Goal: Obtain resource: Obtain resource

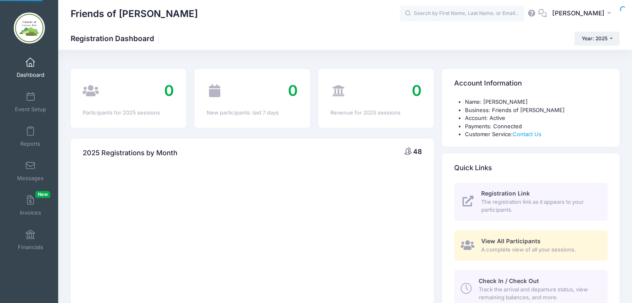
select select
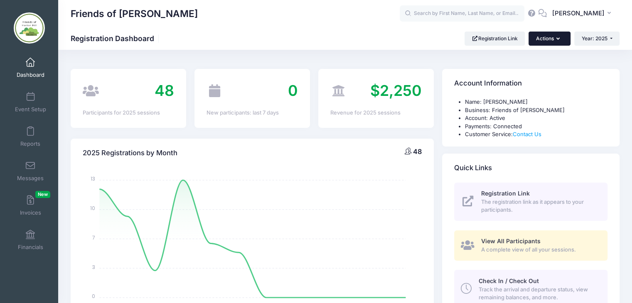
click at [558, 42] on button "Actions" at bounding box center [550, 39] width 42 height 14
click at [30, 131] on span at bounding box center [30, 131] width 0 height 9
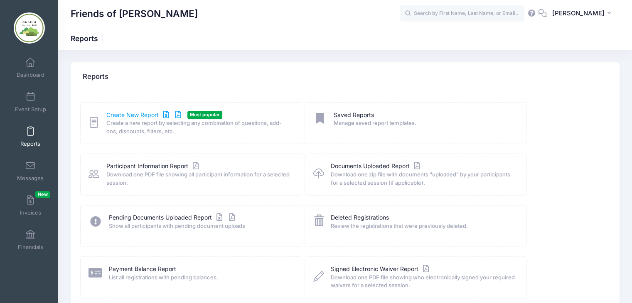
click at [166, 114] on icon at bounding box center [166, 115] width 10 height 6
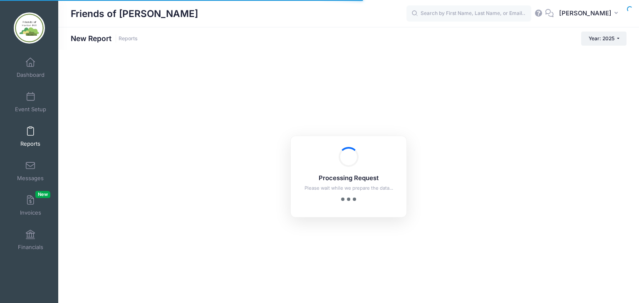
checkbox input "true"
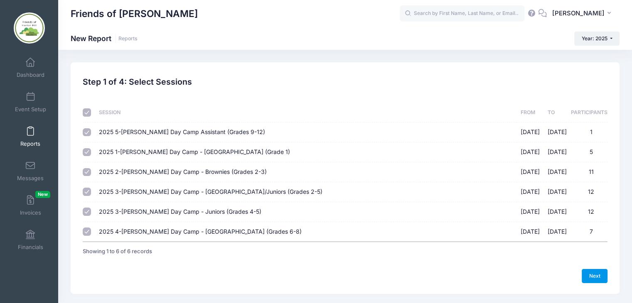
click at [594, 275] on link "Next" at bounding box center [595, 276] width 26 height 14
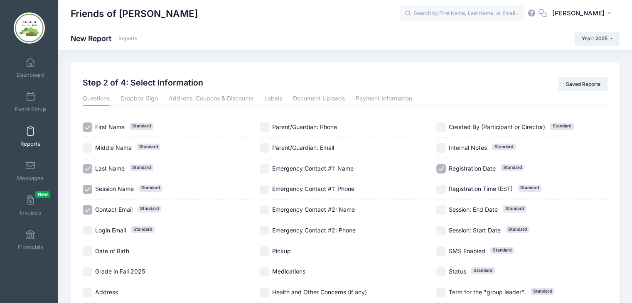
click at [440, 167] on input "Registration Date Standard" at bounding box center [441, 169] width 10 height 10
checkbox input "false"
click at [88, 190] on input "Session Name Standard" at bounding box center [88, 190] width 10 height 10
checkbox input "false"
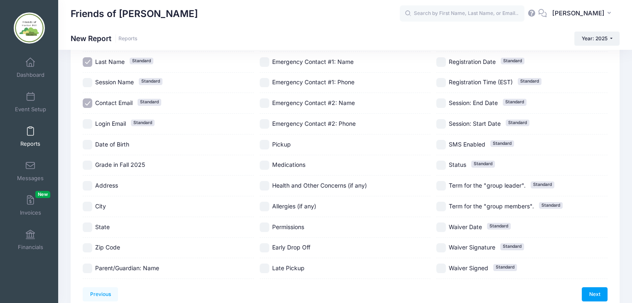
scroll to position [120, 0]
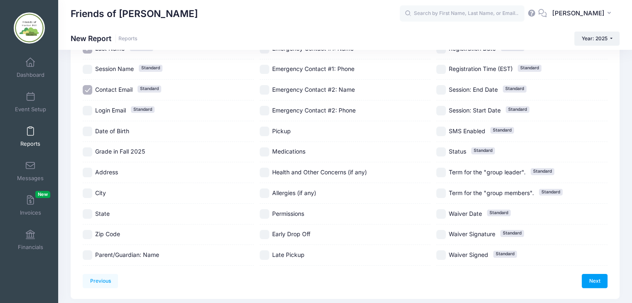
click at [119, 252] on span "Parent/Guardian: Name" at bounding box center [127, 254] width 64 height 7
click at [86, 255] on input "Parent/Guardian: Name" at bounding box center [88, 256] width 10 height 10
checkbox input "true"
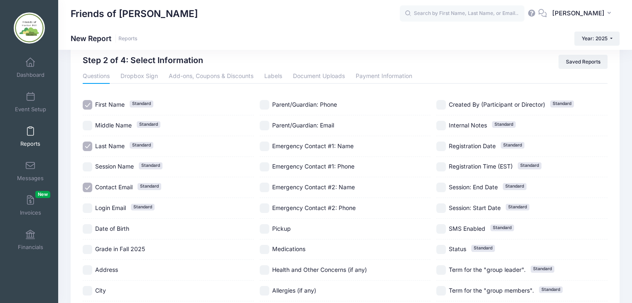
scroll to position [22, 0]
click at [264, 124] on input "Parent/Guardian: Email" at bounding box center [265, 127] width 10 height 10
checkbox input "true"
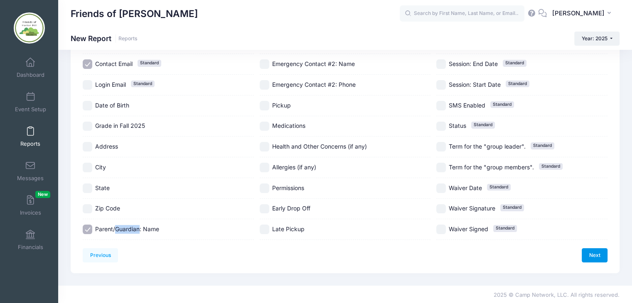
click at [596, 253] on link "Next" at bounding box center [595, 256] width 26 height 14
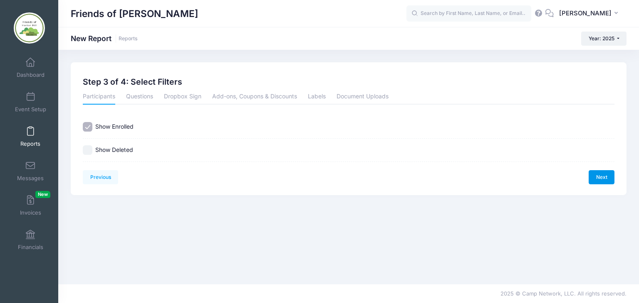
click at [604, 178] on link "Next" at bounding box center [601, 177] width 26 height 14
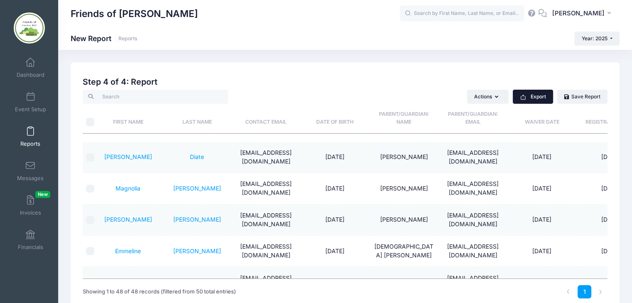
click at [532, 95] on button "Export" at bounding box center [533, 97] width 40 height 14
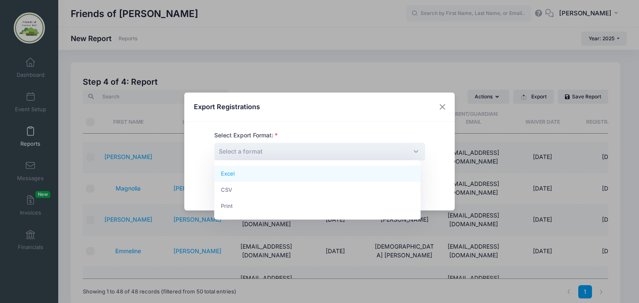
click at [382, 147] on span "Select a format" at bounding box center [319, 152] width 211 height 18
select select "excel"
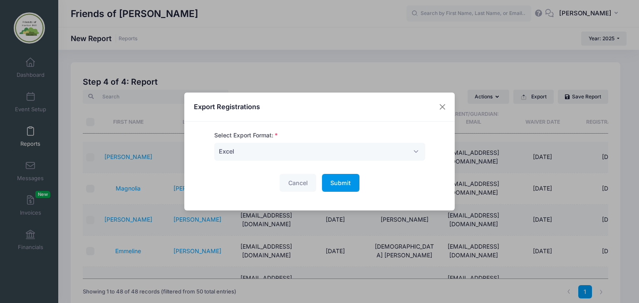
click at [336, 182] on span "Submit" at bounding box center [340, 183] width 20 height 7
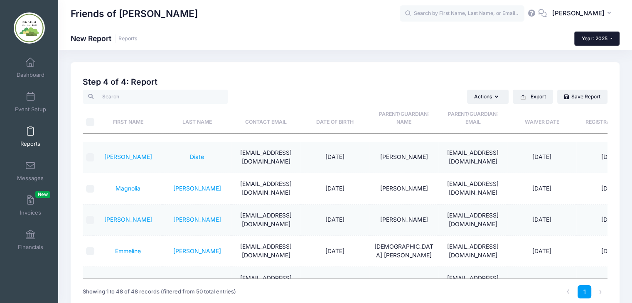
click at [612, 40] on button "Year: 2025" at bounding box center [596, 39] width 45 height 14
click at [603, 76] on link "Year: 2024" at bounding box center [601, 76] width 54 height 11
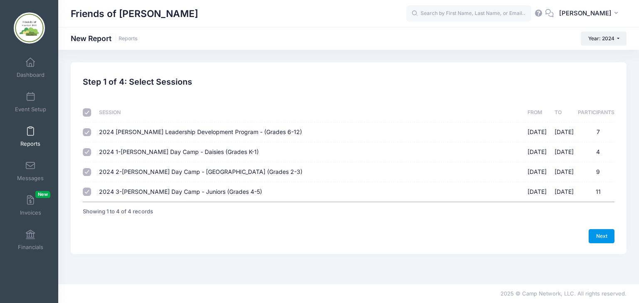
click at [601, 238] on link "Next" at bounding box center [601, 236] width 26 height 14
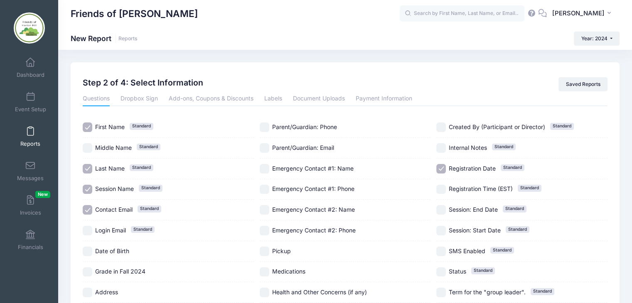
click at [86, 189] on input "Session Name Standard" at bounding box center [88, 190] width 10 height 10
checkbox input "false"
click at [264, 147] on input "Parent/Guardian: Email" at bounding box center [265, 148] width 10 height 10
checkbox input "true"
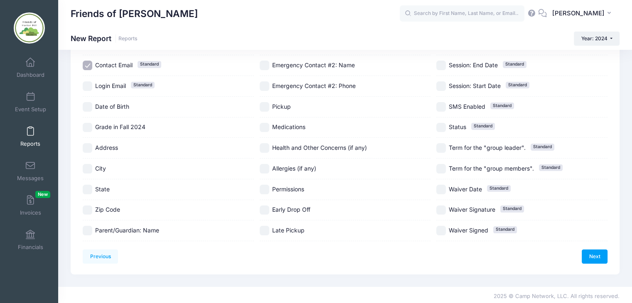
scroll to position [146, 0]
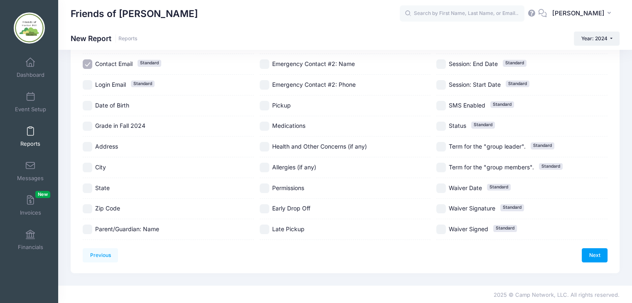
click at [88, 228] on input "Parent/Guardian: Name" at bounding box center [88, 230] width 10 height 10
checkbox input "true"
click at [597, 251] on link "Next" at bounding box center [595, 256] width 26 height 14
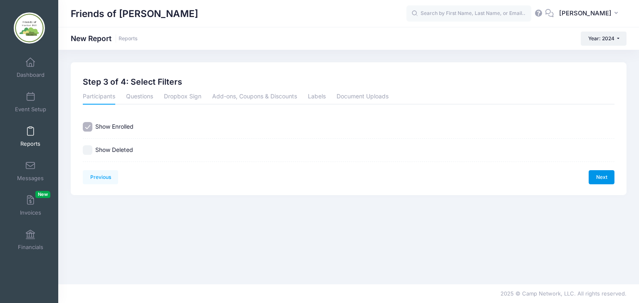
click at [602, 177] on link "Next" at bounding box center [601, 177] width 26 height 14
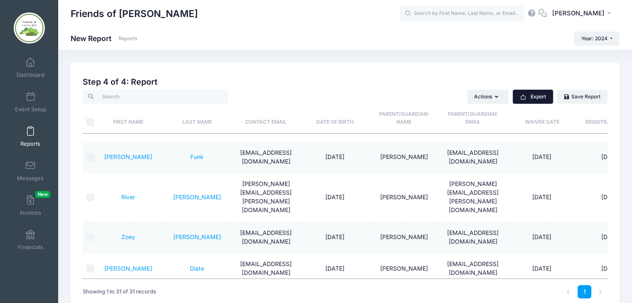
click at [538, 101] on button "Export" at bounding box center [533, 97] width 40 height 14
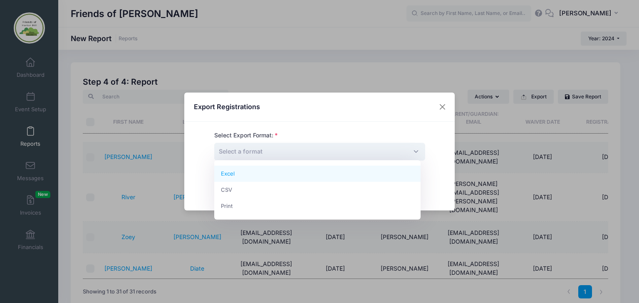
click at [314, 153] on span "Select a format" at bounding box center [319, 152] width 211 height 18
select select "excel"
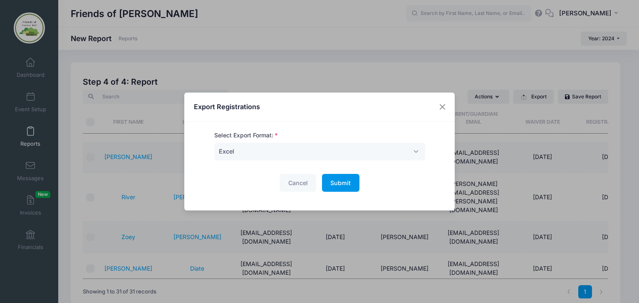
click at [341, 180] on span "Submit" at bounding box center [340, 183] width 20 height 7
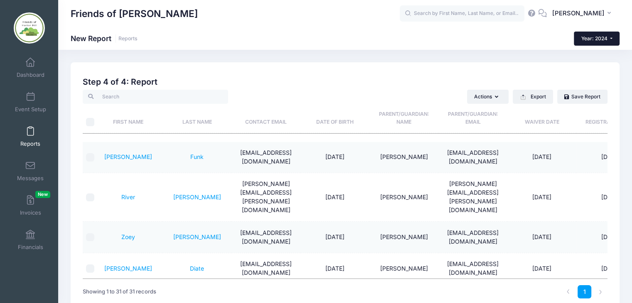
click at [613, 39] on button "Year: 2024" at bounding box center [597, 39] width 46 height 14
click at [603, 86] on link "Year: 2023" at bounding box center [601, 86] width 54 height 11
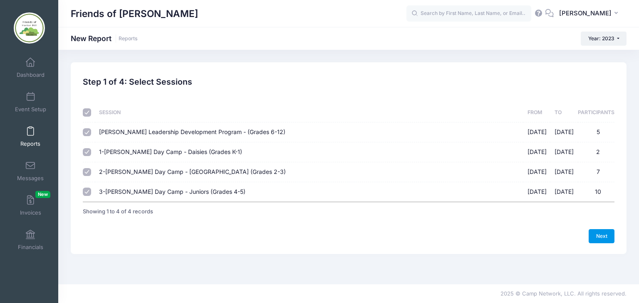
click at [604, 238] on link "Next" at bounding box center [601, 236] width 26 height 14
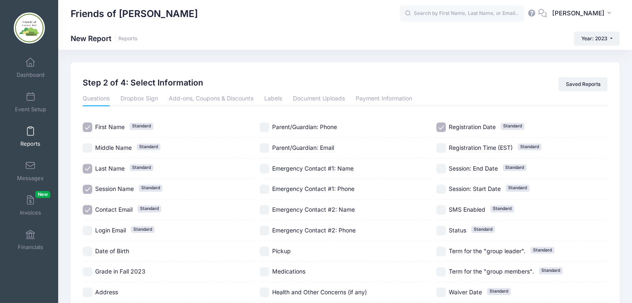
click at [94, 189] on label "Session Name Standard" at bounding box center [168, 190] width 171 height 10
checkbox input "false"
click at [442, 126] on input "Registration Date Standard" at bounding box center [441, 128] width 10 height 10
checkbox input "false"
click at [266, 147] on input "Parent/Guardian: Email" at bounding box center [265, 148] width 10 height 10
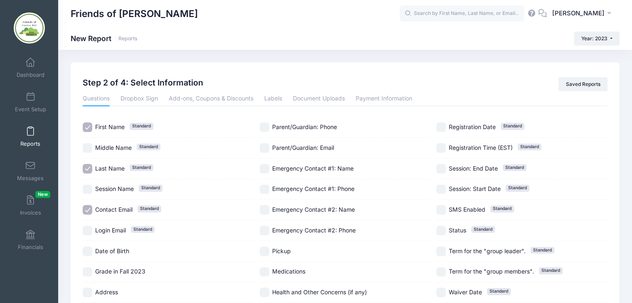
checkbox input "true"
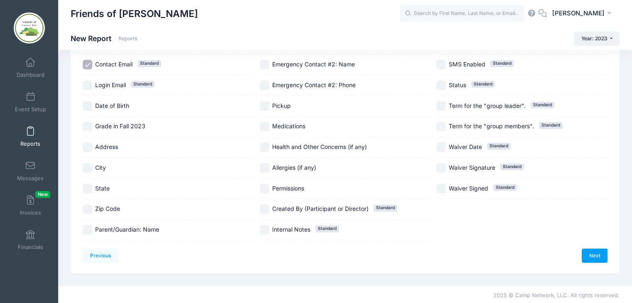
scroll to position [146, 0]
click at [86, 229] on input "Parent/Guardian: Name" at bounding box center [88, 230] width 10 height 10
checkbox input "true"
click at [593, 253] on link "Next" at bounding box center [595, 256] width 26 height 14
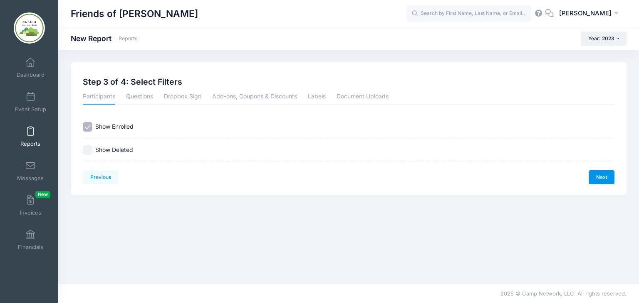
click at [602, 177] on link "Next" at bounding box center [601, 177] width 26 height 14
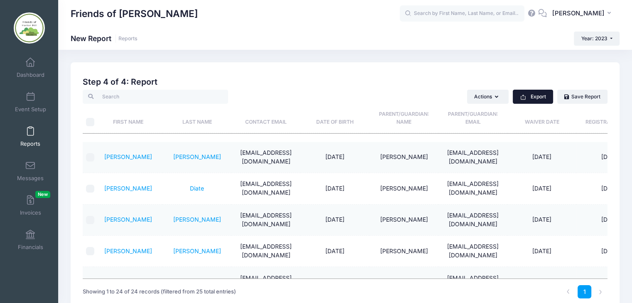
click at [533, 96] on button "Export" at bounding box center [533, 97] width 40 height 14
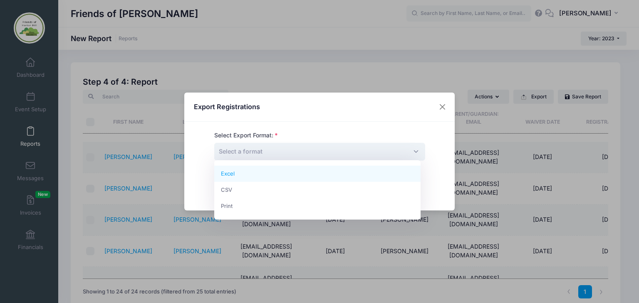
click at [411, 151] on span "Select a format" at bounding box center [319, 152] width 211 height 18
select select "excel"
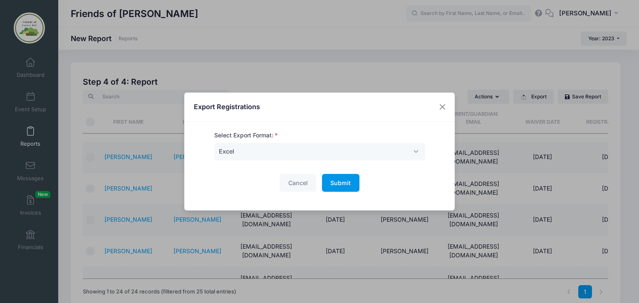
click at [341, 183] on span "Submit" at bounding box center [340, 183] width 20 height 7
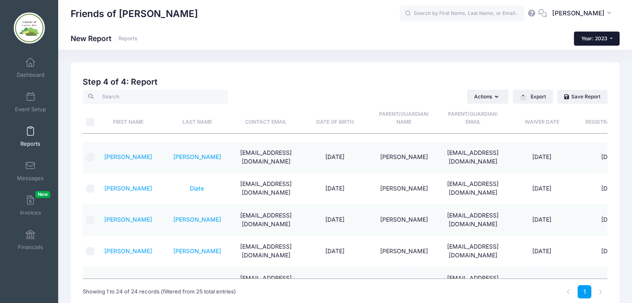
click at [613, 39] on button "Year: 2023" at bounding box center [597, 39] width 46 height 14
click at [599, 96] on link "Year: 2022" at bounding box center [601, 97] width 54 height 11
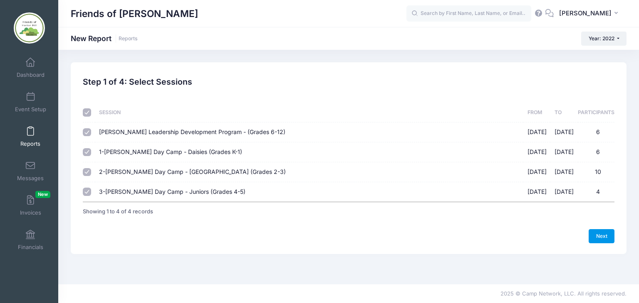
click at [605, 235] on link "Next" at bounding box center [601, 236] width 26 height 14
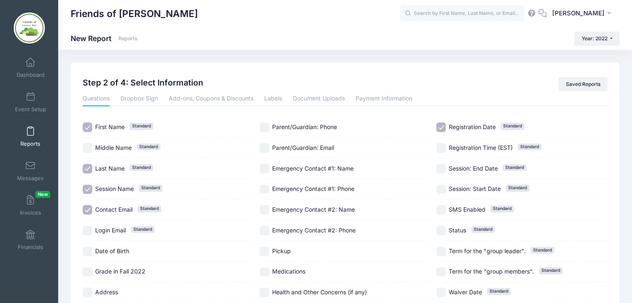
click at [265, 145] on input "Parent/Guardian: Email" at bounding box center [265, 148] width 10 height 10
checkbox input "true"
click at [446, 126] on label "Registration Date Standard" at bounding box center [521, 128] width 171 height 10
checkbox input "false"
click at [86, 190] on input "Session Name Standard" at bounding box center [88, 190] width 10 height 10
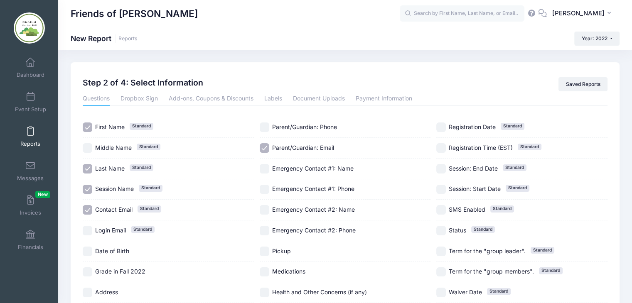
checkbox input "false"
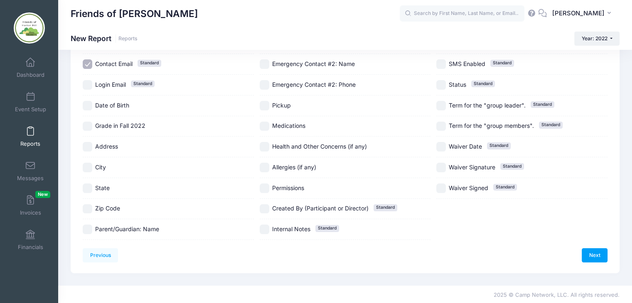
click at [87, 228] on input "Parent/Guardian: Name" at bounding box center [88, 230] width 10 height 10
checkbox input "true"
click at [596, 255] on link "Next" at bounding box center [595, 256] width 26 height 14
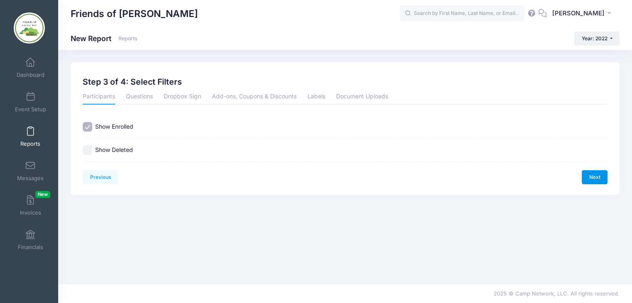
scroll to position [0, 0]
click at [599, 177] on link "Next" at bounding box center [601, 177] width 26 height 14
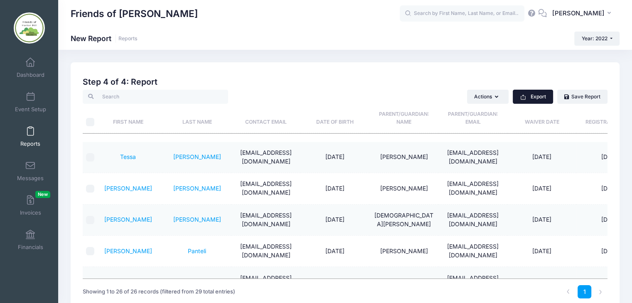
click at [536, 94] on button "Export" at bounding box center [533, 97] width 40 height 14
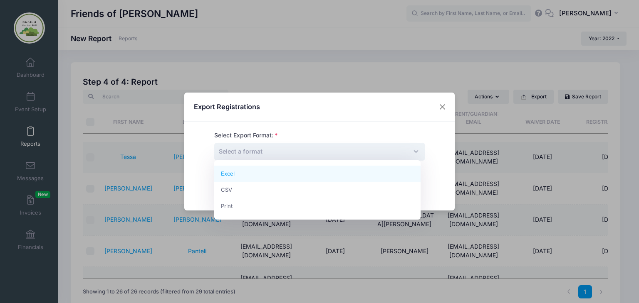
click at [319, 152] on span "Select a format" at bounding box center [319, 152] width 211 height 18
select select "excel"
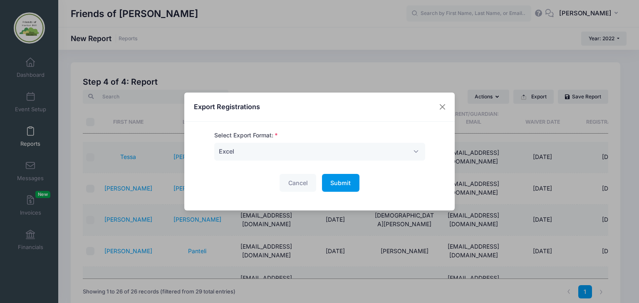
click at [340, 182] on span "Submit" at bounding box center [340, 183] width 20 height 7
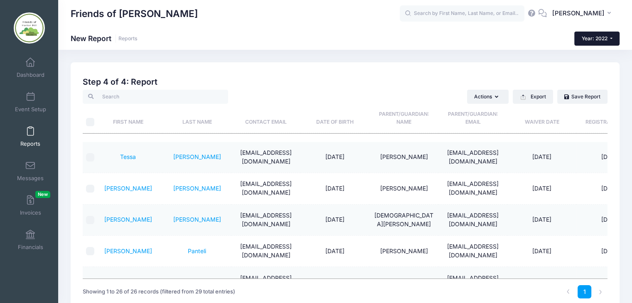
click at [611, 39] on button "Year: 2022" at bounding box center [596, 39] width 45 height 14
click at [597, 108] on link "Year: 2021" at bounding box center [601, 108] width 54 height 11
